Goal: Information Seeking & Learning: Learn about a topic

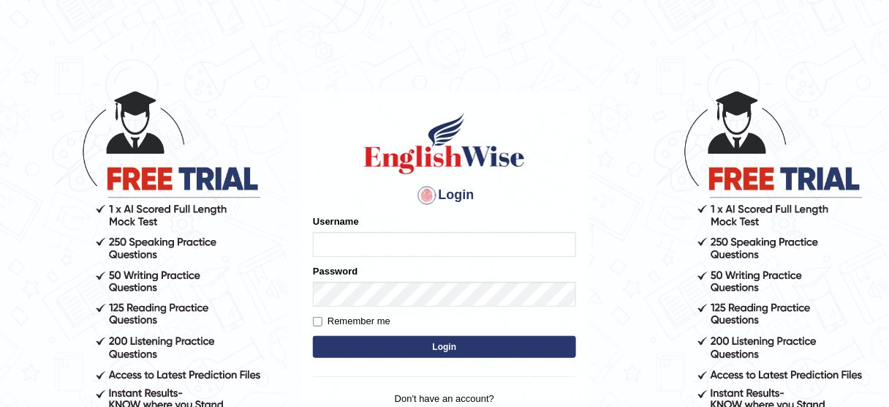
type input "susmitas_parramatta"
click at [453, 342] on button "Login" at bounding box center [444, 347] width 263 height 22
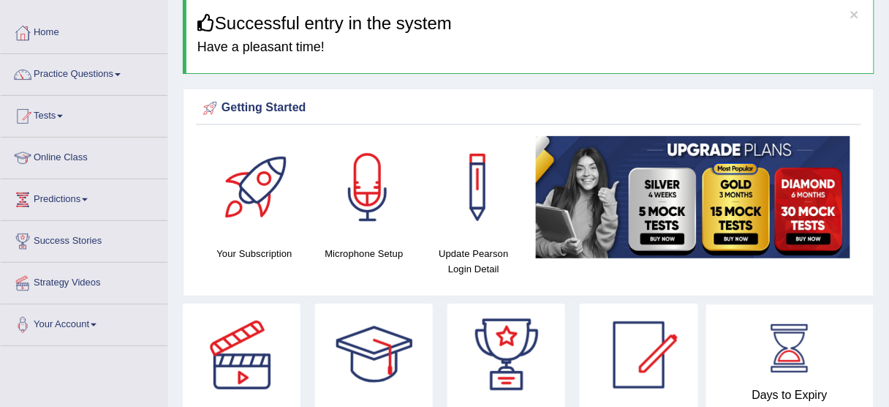
scroll to position [59, 0]
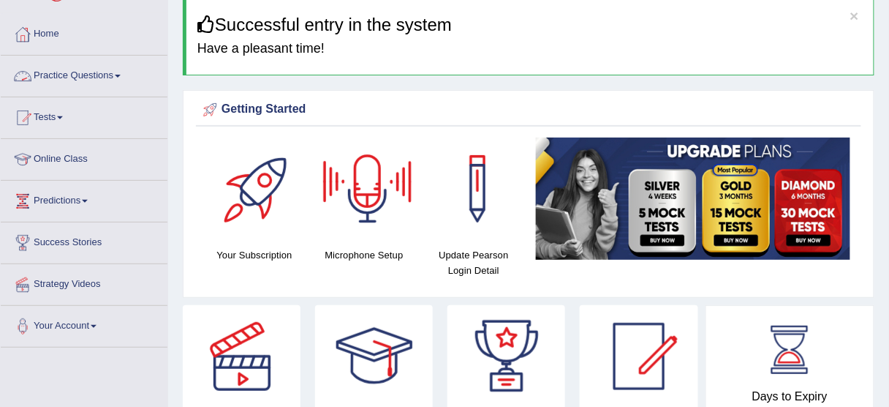
click at [99, 69] on link "Practice Questions" at bounding box center [84, 74] width 167 height 37
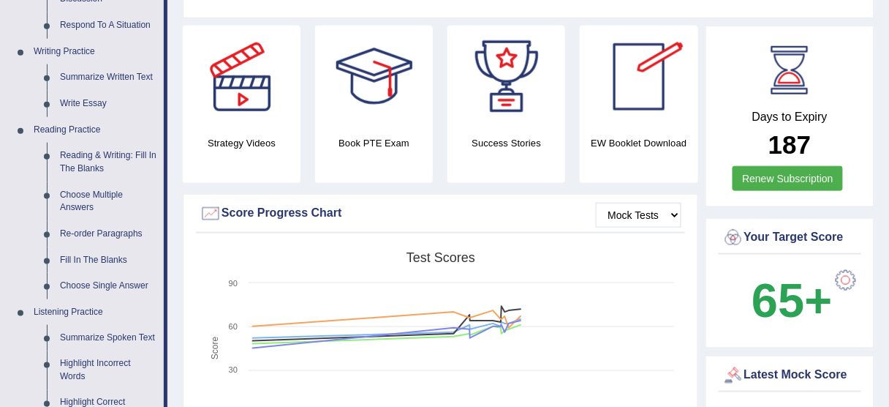
scroll to position [351, 0]
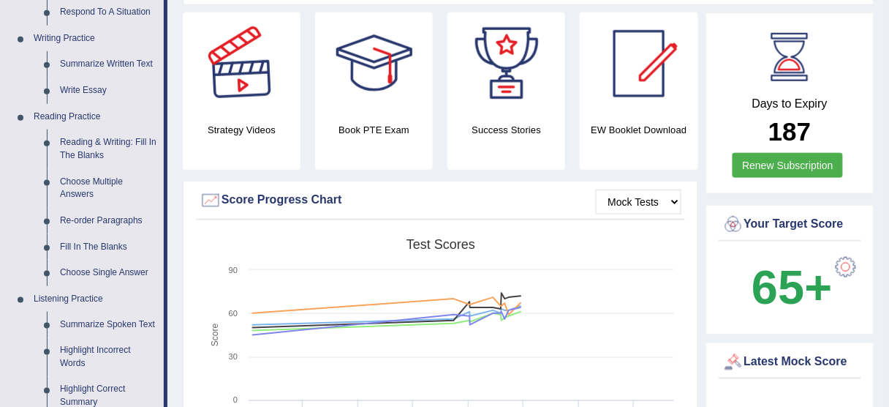
click at [234, 95] on div at bounding box center [242, 63] width 102 height 102
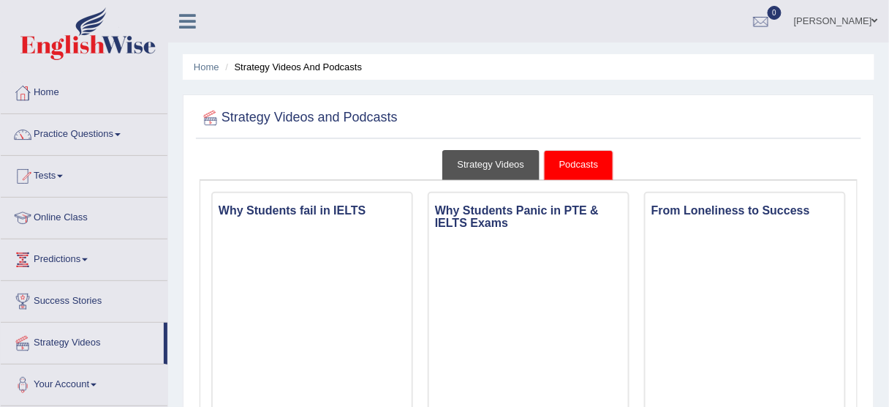
click at [481, 159] on link "Strategy Videos" at bounding box center [492, 165] width 98 height 30
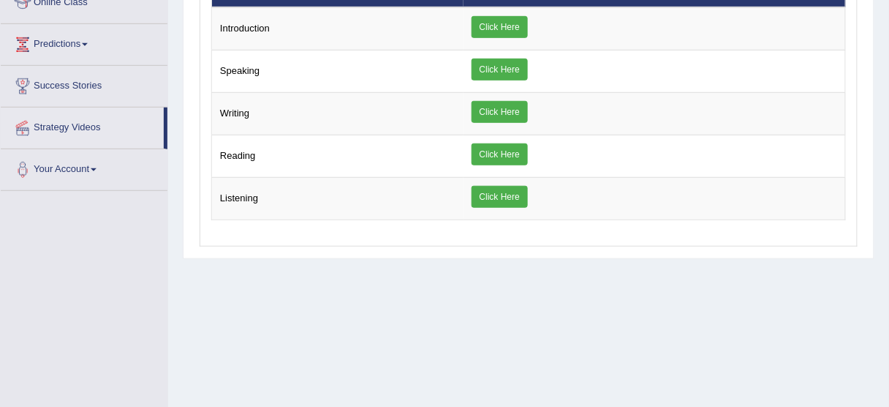
scroll to position [234, 0]
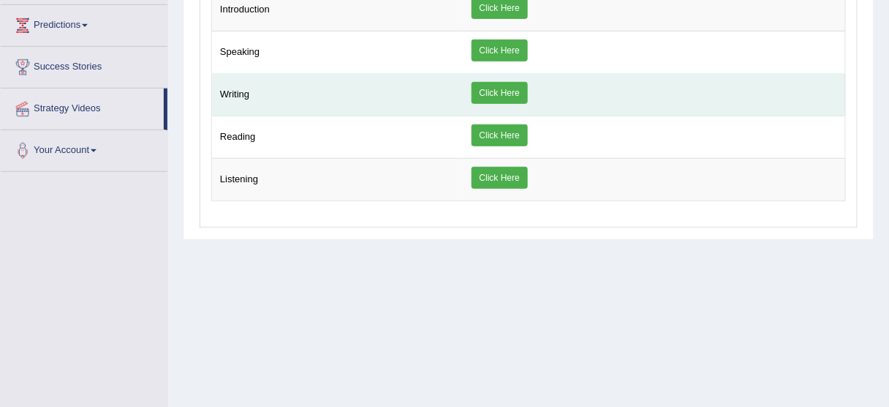
click at [492, 83] on link "Click Here" at bounding box center [500, 93] width 56 height 22
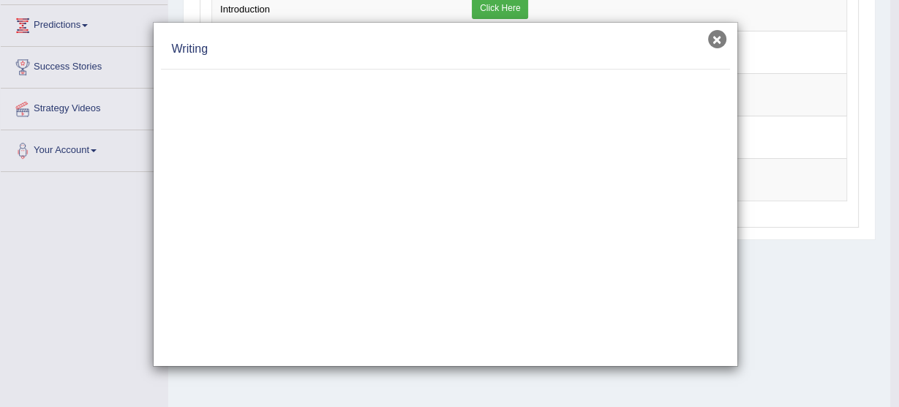
click at [715, 39] on button "×" at bounding box center [717, 39] width 18 height 18
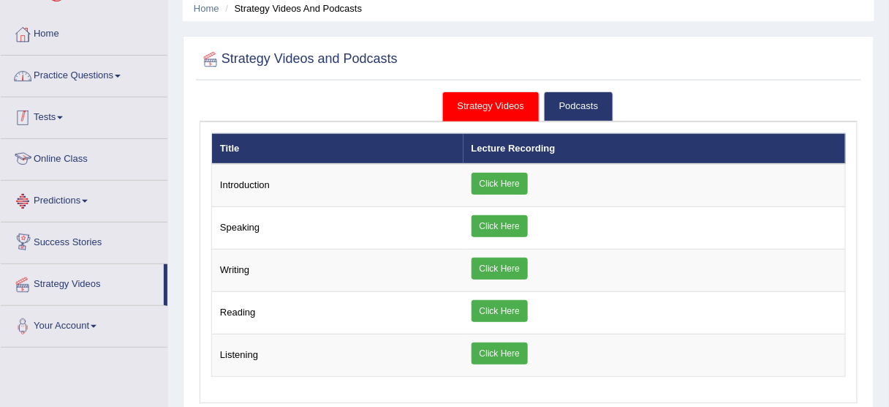
scroll to position [59, 0]
click at [83, 68] on link "Practice Questions" at bounding box center [84, 74] width 167 height 37
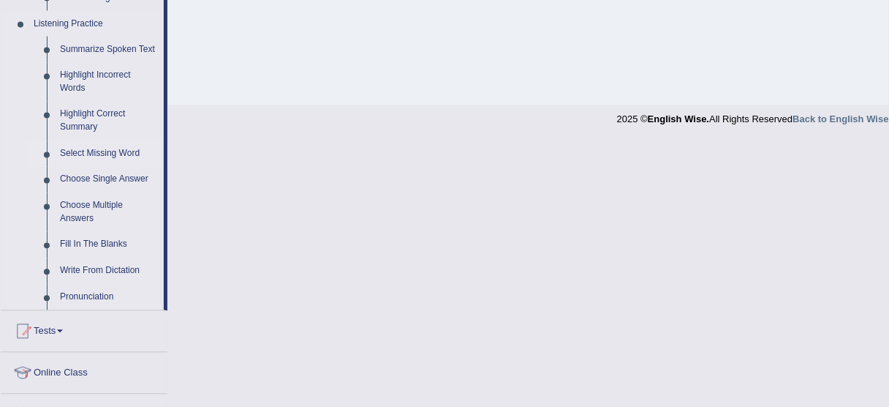
scroll to position [644, 0]
